Goal: Task Accomplishment & Management: Use online tool/utility

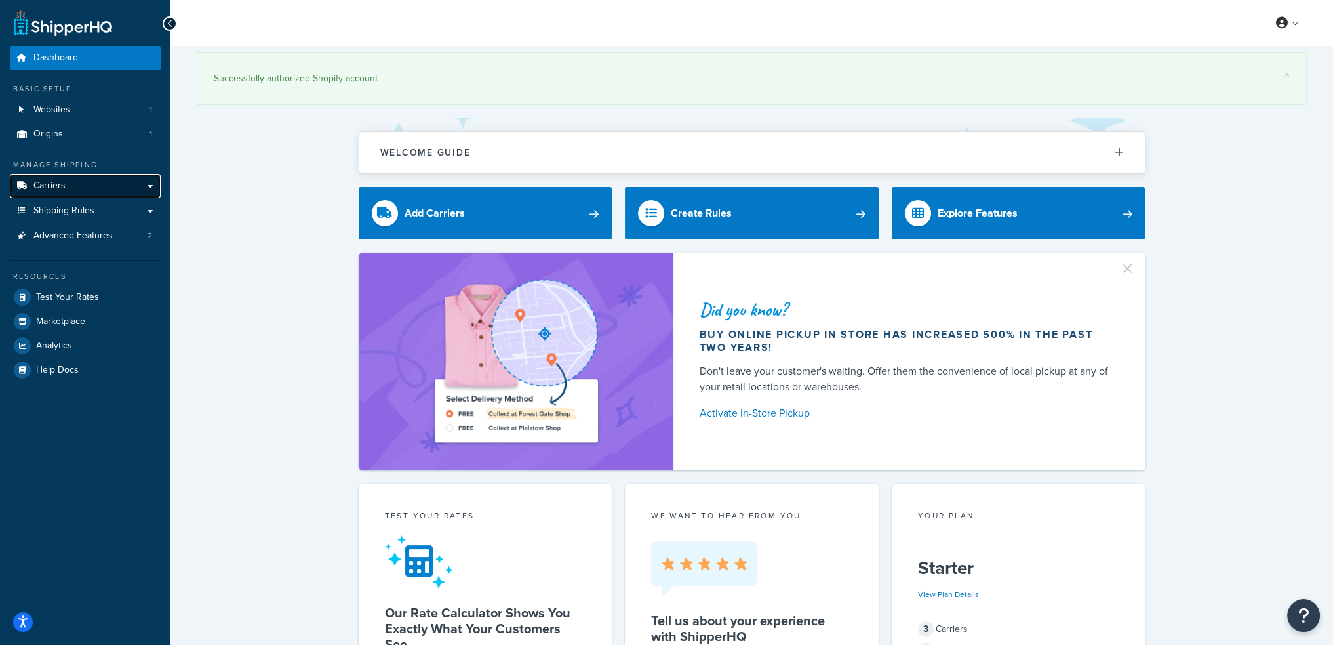
click at [68, 190] on link "Carriers" at bounding box center [85, 186] width 151 height 24
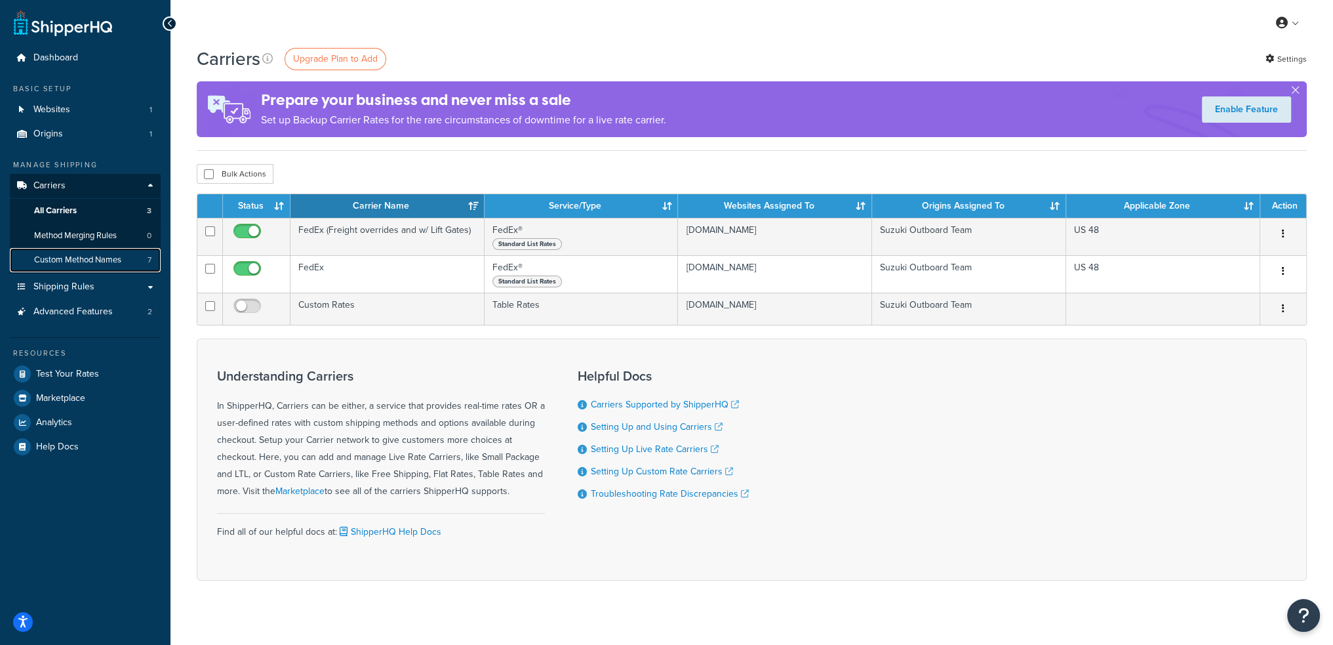
click at [109, 254] on span "Custom Method Names" at bounding box center [77, 259] width 87 height 11
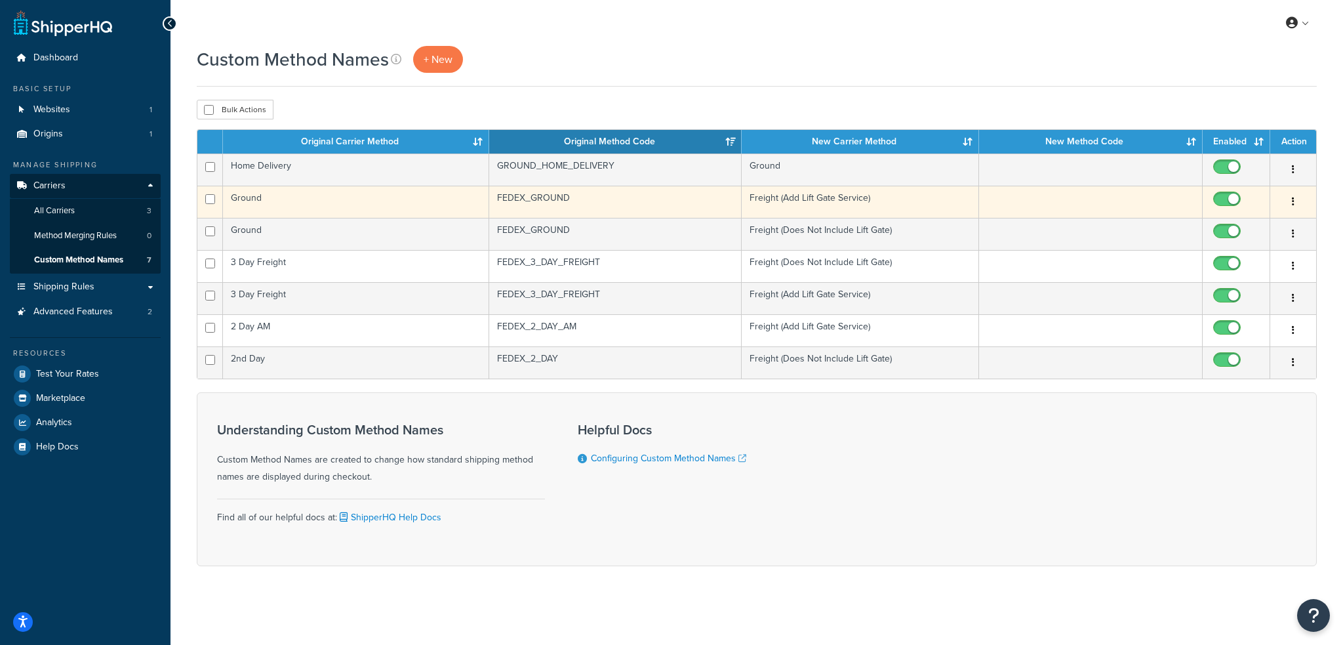
click at [364, 196] on td "Ground" at bounding box center [356, 202] width 266 height 32
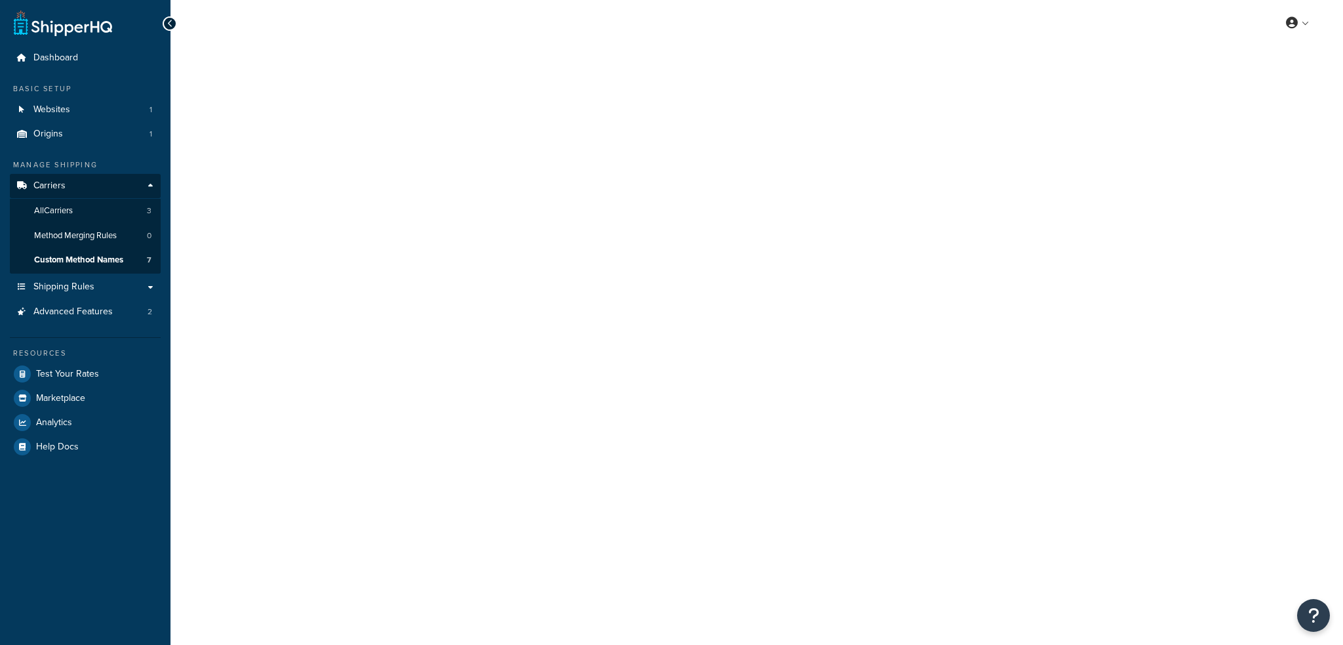
select select "699777"
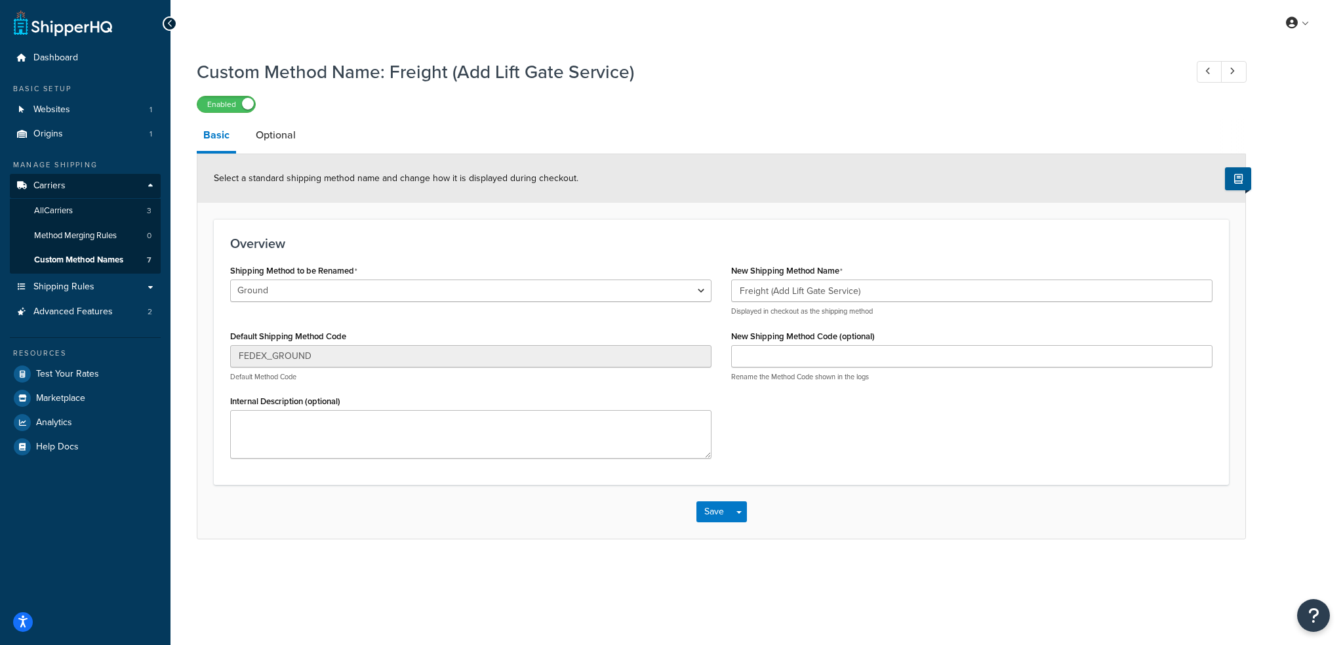
click at [236, 368] on div "FEDEX_GROUND Default Method Code" at bounding box center [470, 363] width 481 height 37
click at [757, 356] on input "New Shipping Method Code (optional)" at bounding box center [971, 356] width 481 height 22
paste input "FEDEX_GROUND"
type input "FEDEX_GROUND_LIFTGATE"
click at [710, 513] on button "Save" at bounding box center [713, 511] width 35 height 21
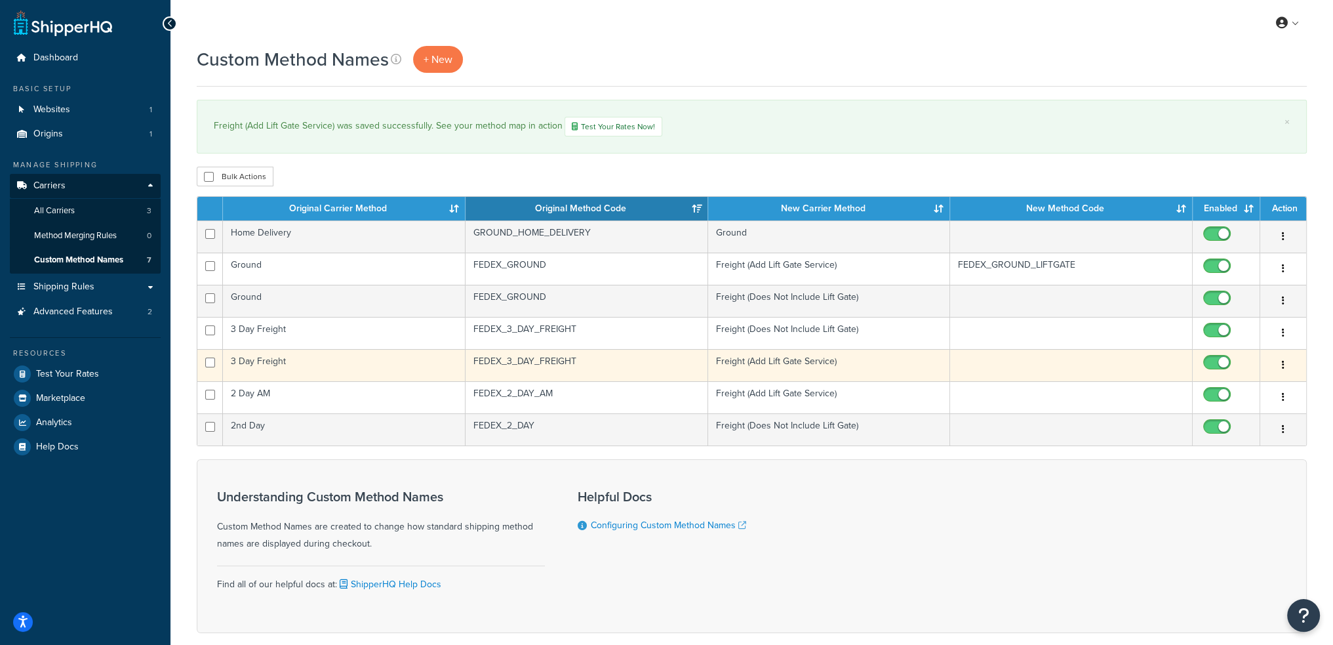
click at [633, 363] on td "FEDEX_3_DAY_FREIGHT" at bounding box center [587, 365] width 243 height 32
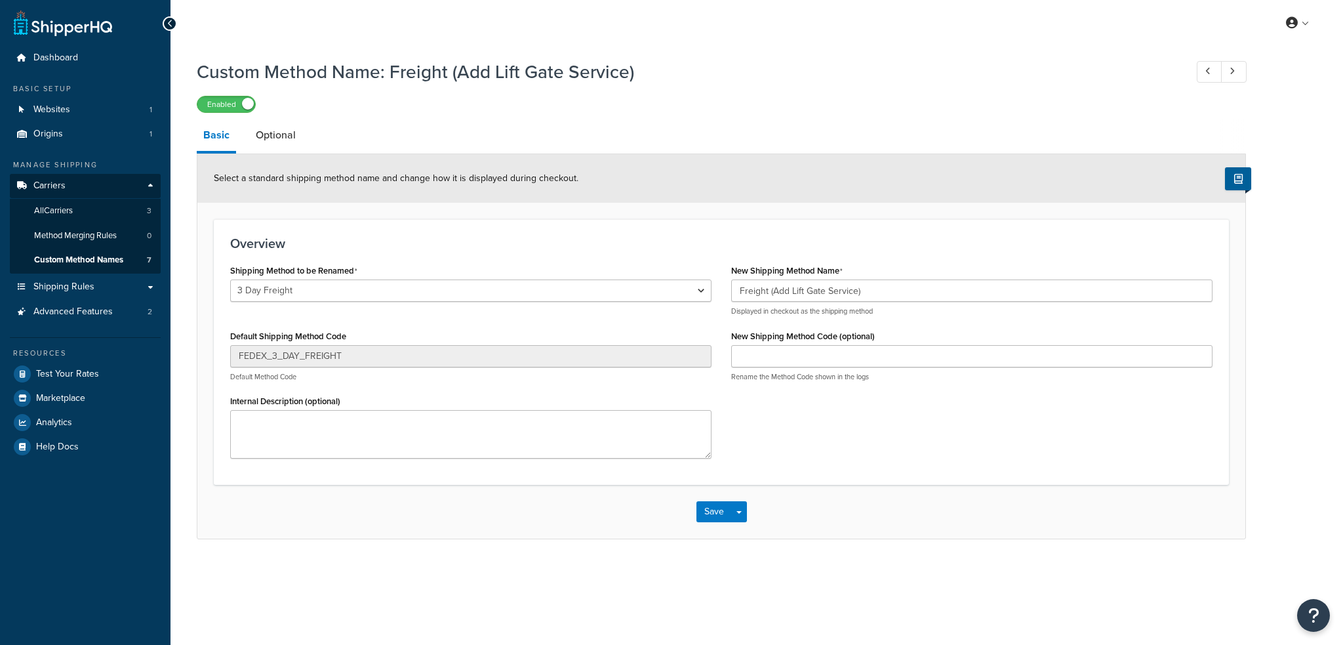
select select "699787"
click at [769, 355] on input "New Shipping Method Code (optional)" at bounding box center [971, 356] width 481 height 22
paste input "FEDEX_3_DAY_FREIGHT"
type input "FEDEX_3_DAY_FREIGHT_LIFTGATE"
click at [709, 511] on button "Save" at bounding box center [713, 511] width 35 height 21
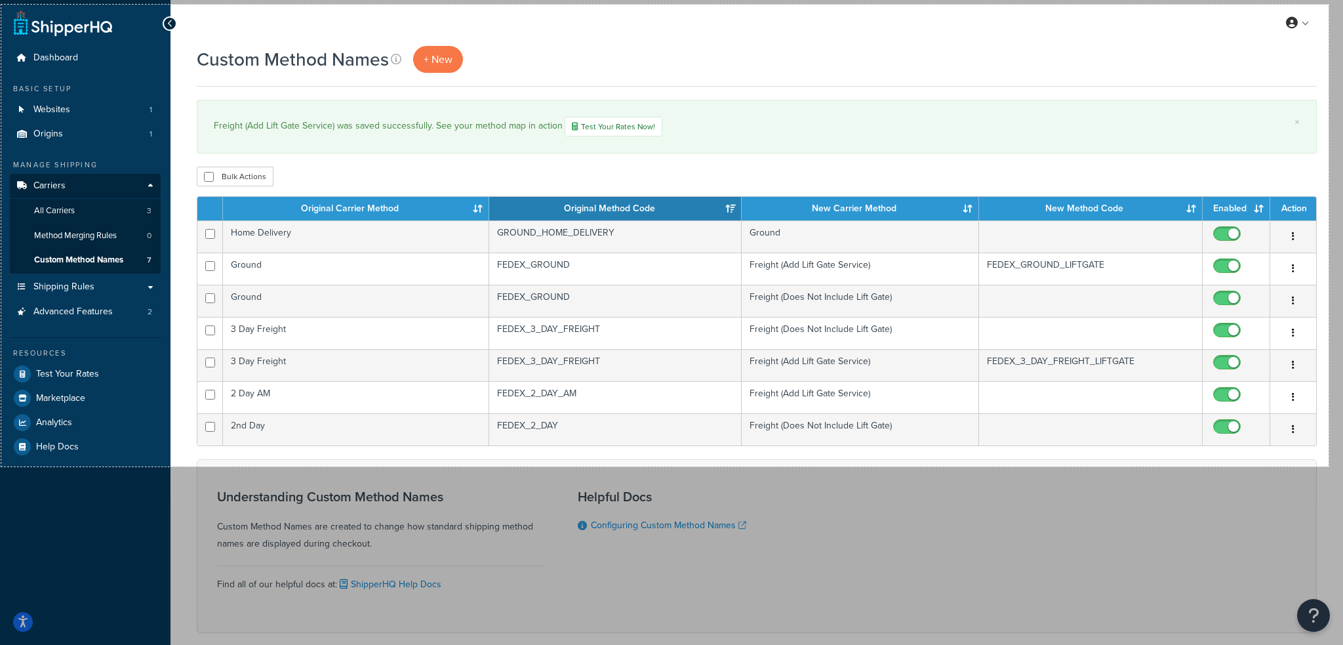
drag, startPoint x: 1, startPoint y: 5, endPoint x: 1329, endPoint y: 466, distance: 1405.2
click at [1329, 466] on div "2024 X 704" at bounding box center [671, 355] width 1343 height 710
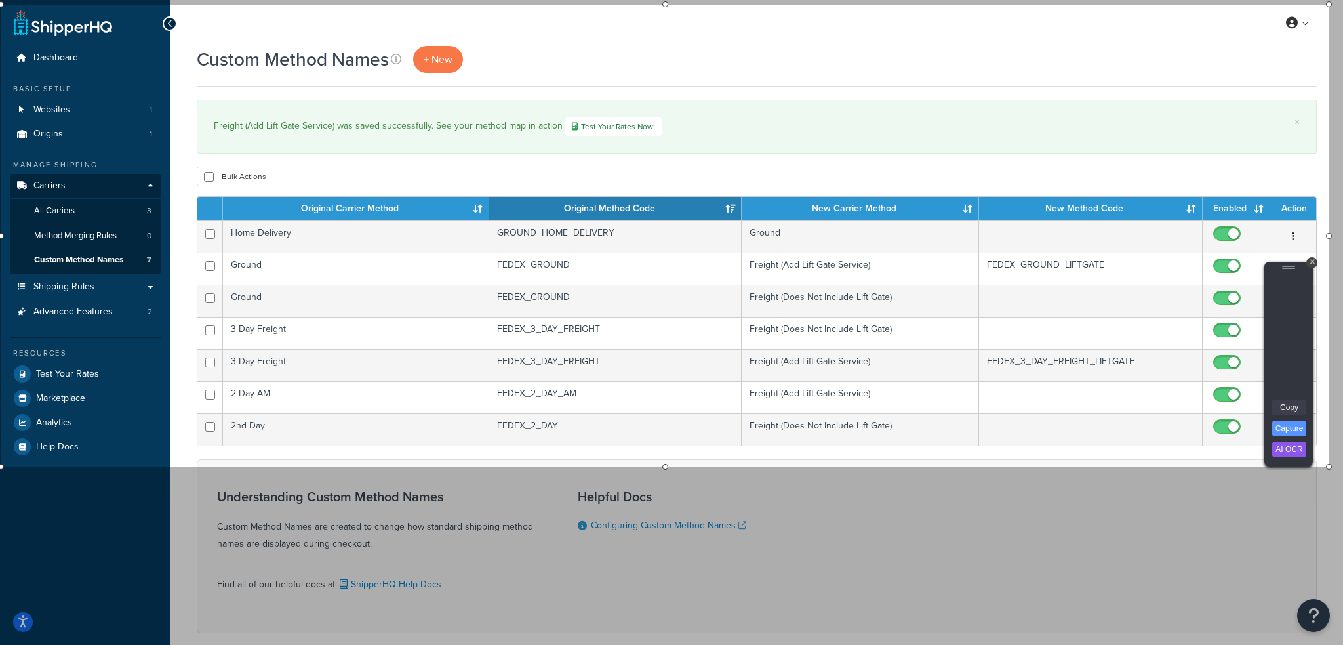
click at [1286, 405] on link "Copy" at bounding box center [1289, 407] width 34 height 14
